Goal: Check status

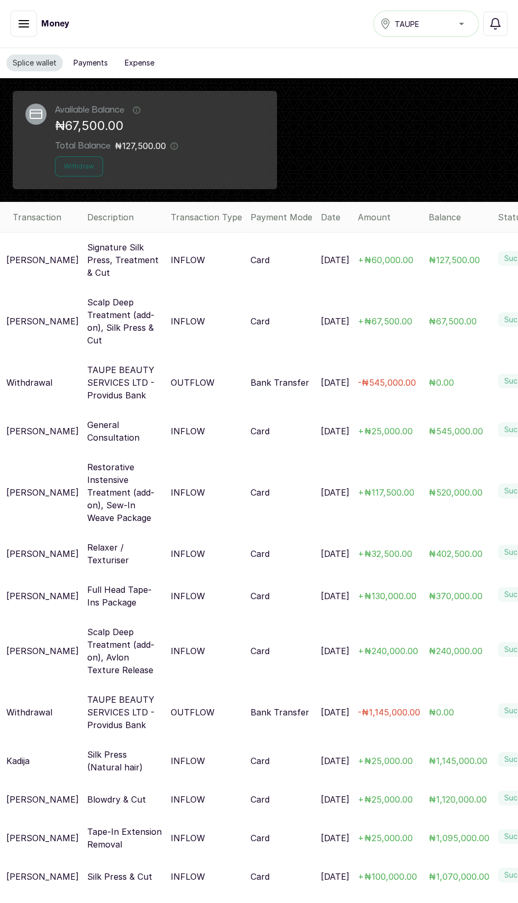
click at [117, 258] on p "Signature Silk Press, Treatment & Cut" at bounding box center [124, 260] width 75 height 38
click at [19, 33] on button "Successful" at bounding box center [24, 24] width 26 height 26
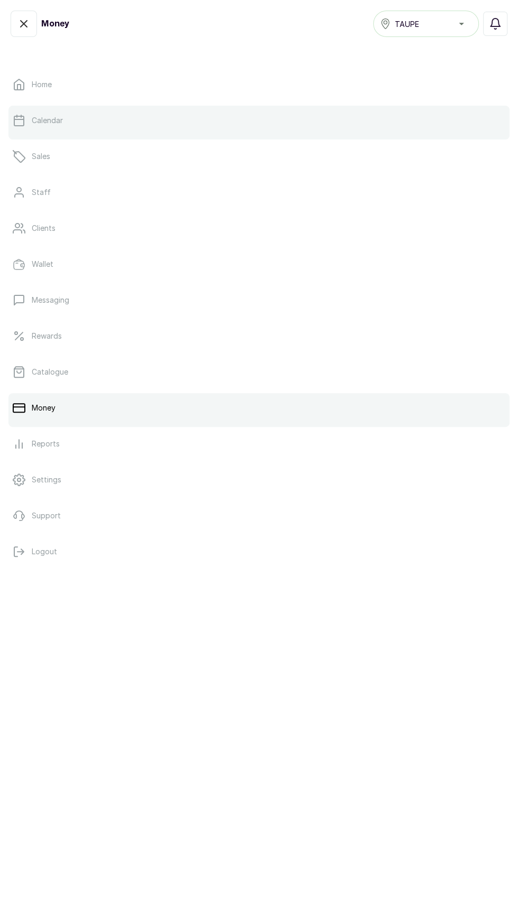
click at [81, 113] on link "Calendar" at bounding box center [258, 121] width 501 height 30
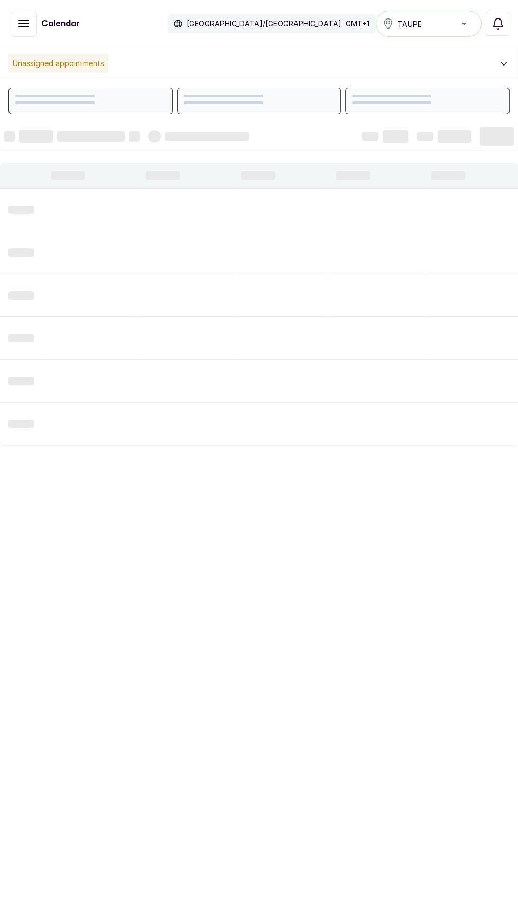
scroll to position [356, 0]
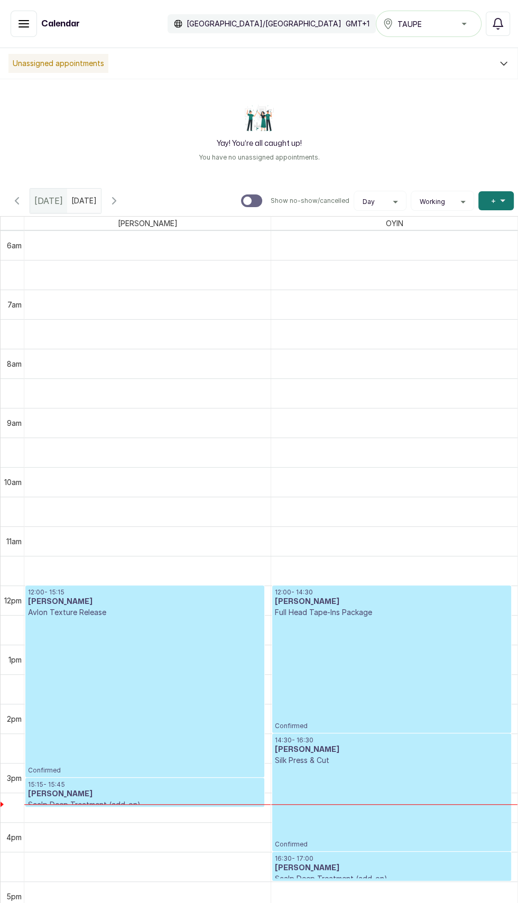
click at [121, 200] on icon "button" at bounding box center [114, 201] width 13 height 13
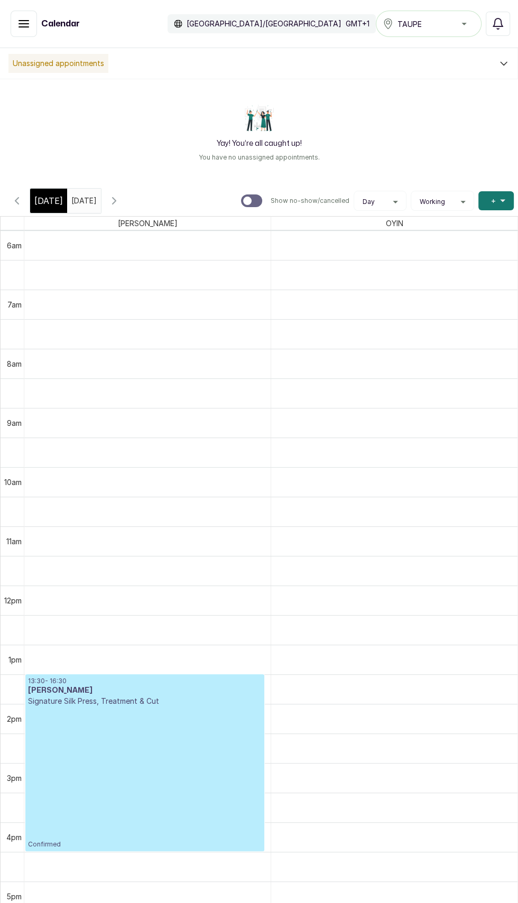
click at [249, 200] on div at bounding box center [247, 201] width 8 height 8
click at [241, 195] on input "Show no-show/cancelled" at bounding box center [240, 194] width 1 height 1
click at [258, 200] on div at bounding box center [256, 201] width 8 height 8
click at [241, 195] on input "Show no-show/cancelled" at bounding box center [240, 194] width 1 height 1
checkbox input "false"
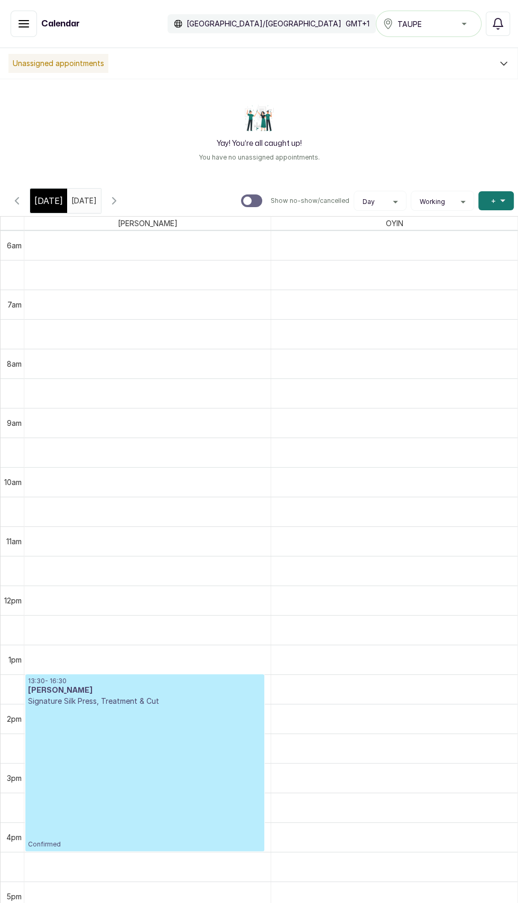
click at [23, 204] on icon "button" at bounding box center [17, 201] width 13 height 13
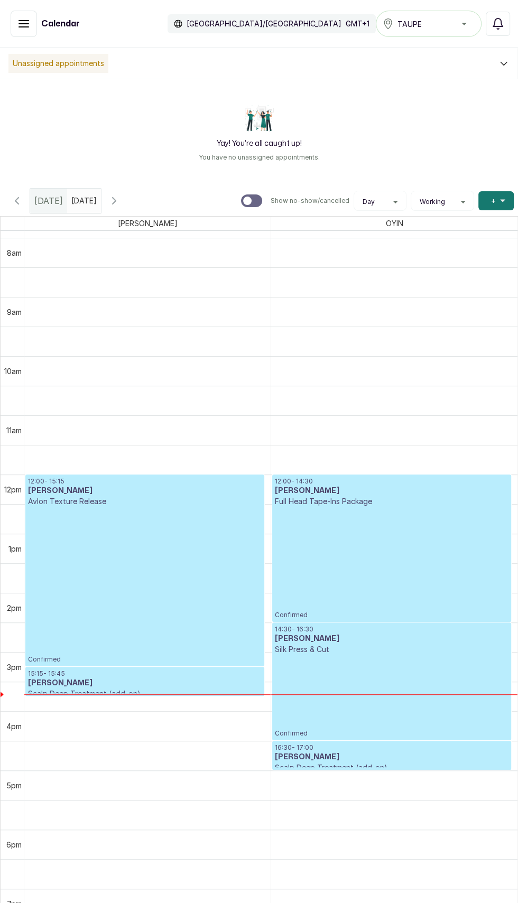
scroll to position [475, 0]
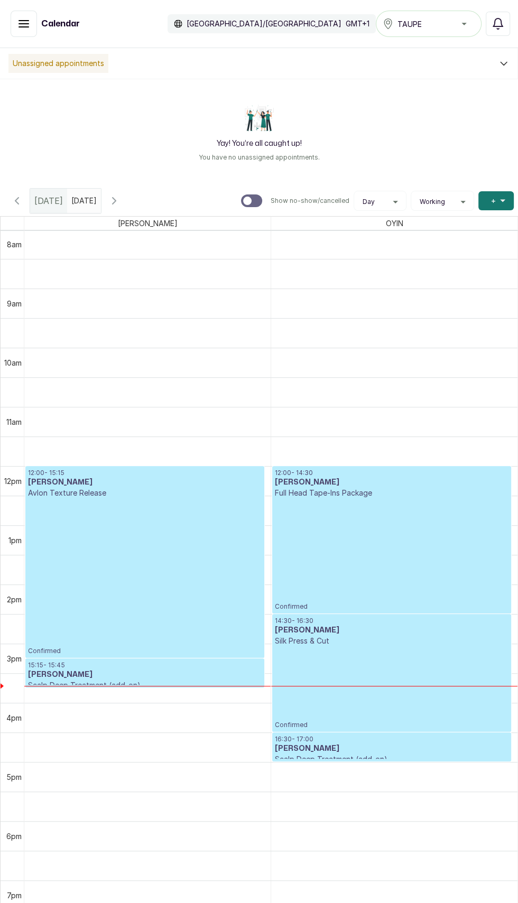
click at [67, 67] on p "Unassigned appointments" at bounding box center [58, 63] width 100 height 19
